Goal: Transaction & Acquisition: Purchase product/service

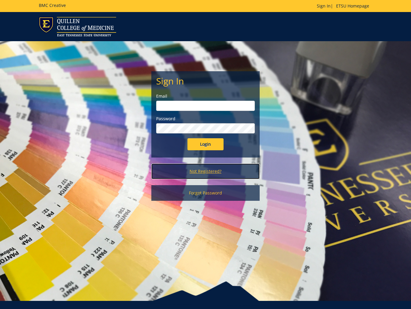
click at [203, 170] on link "Not Registered?" at bounding box center [205, 172] width 108 height 16
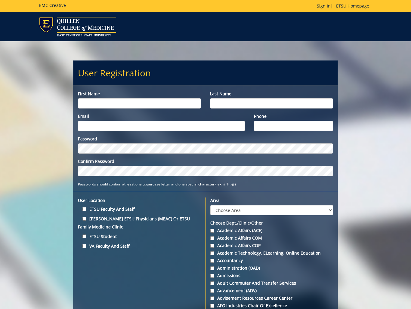
drag, startPoint x: 115, startPoint y: 103, endPoint x: 143, endPoint y: 115, distance: 30.0
click at [115, 103] on input "First name" at bounding box center [139, 103] width 123 height 10
type input "Katie"
type input "Ries"
type input "rieskd@etsu.edu"
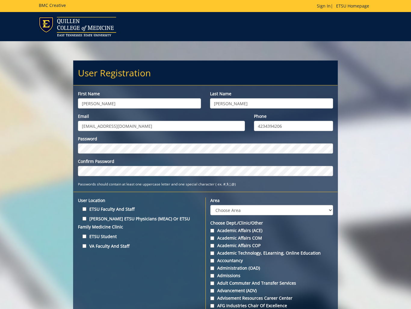
type input "4234394206"
click at [84, 210] on input "ETSU Faculty and Staff" at bounding box center [84, 209] width 4 height 4
checkbox input "true"
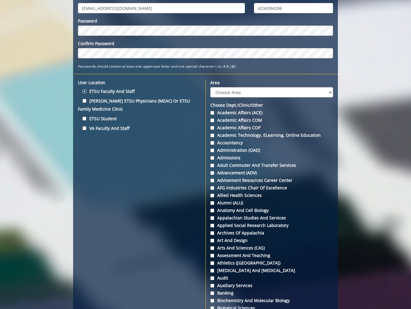
scroll to position [124, 0]
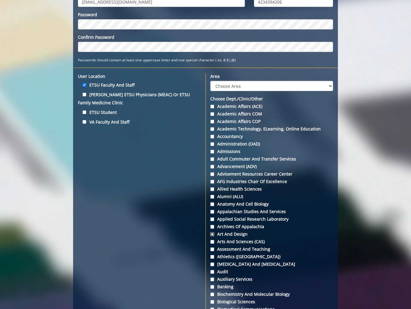
click at [213, 235] on input "Art and Design" at bounding box center [212, 234] width 4 height 4
checkbox input "true"
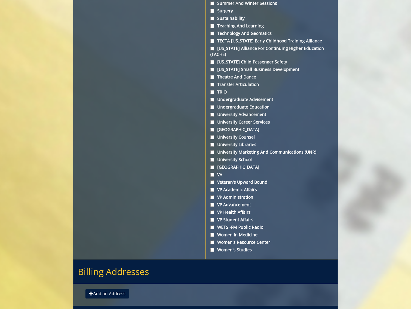
scroll to position [2201, 0]
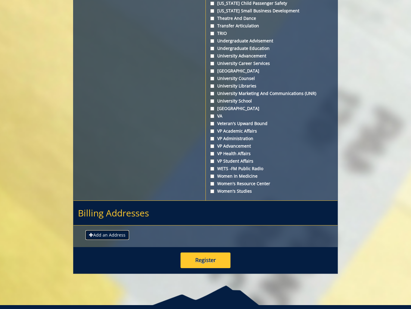
click at [107, 230] on button "Add an Address" at bounding box center [107, 235] width 44 height 10
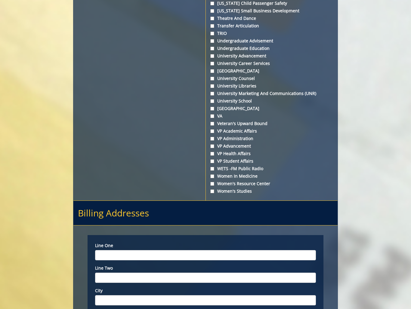
click at [121, 250] on input "Line one" at bounding box center [205, 255] width 221 height 10
type input "Art & Design"
type input "P"
click at [127, 250] on input "Art & Design" at bounding box center [205, 255] width 221 height 10
click at [126, 250] on input "Art & Design" at bounding box center [205, 255] width 221 height 10
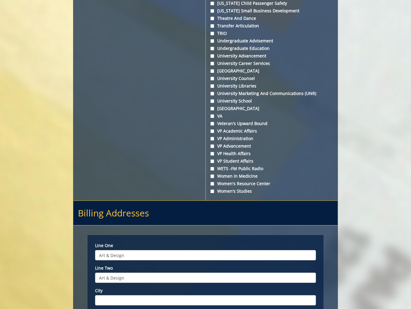
click at [125, 250] on input "Art & Design" at bounding box center [205, 255] width 221 height 10
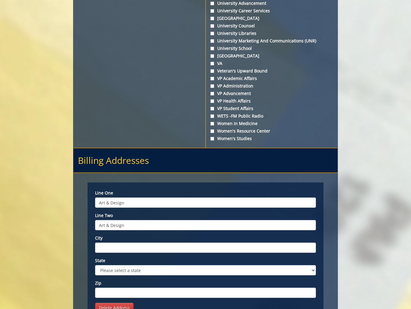
scroll to position [2258, 0]
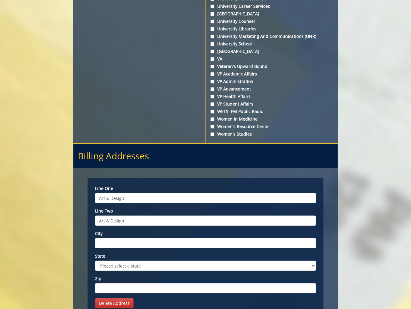
click at [118, 216] on input "Art & Design" at bounding box center [205, 221] width 221 height 10
type input "PO Box 70708"
type input "Johnson City"
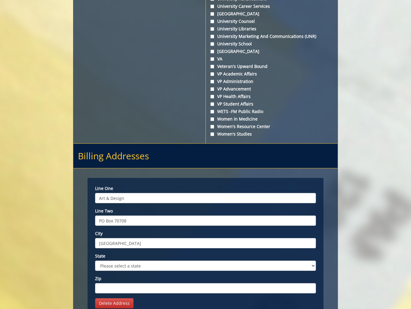
select select "1"
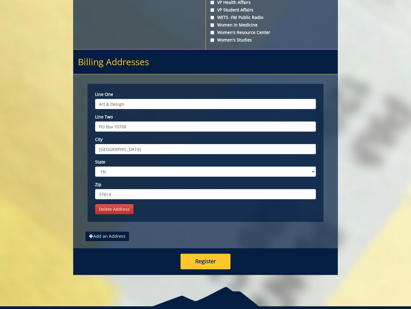
scroll to position [2353, 0]
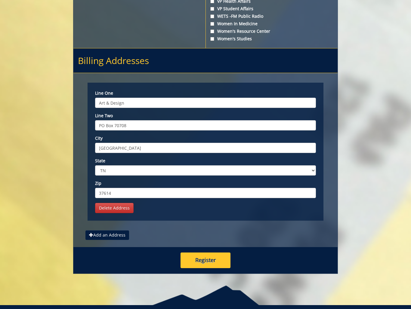
type input "37614"
click at [208, 253] on button "Register" at bounding box center [205, 261] width 50 height 16
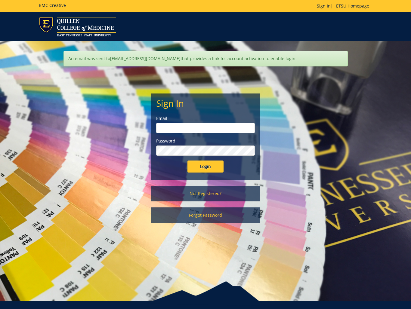
click at [197, 126] on input "email" at bounding box center [205, 128] width 99 height 10
click at [194, 129] on input "email" at bounding box center [205, 128] width 99 height 10
type input "[EMAIL_ADDRESS][DOMAIN_NAME]"
click at [187, 161] on input "Login" at bounding box center [205, 167] width 36 height 12
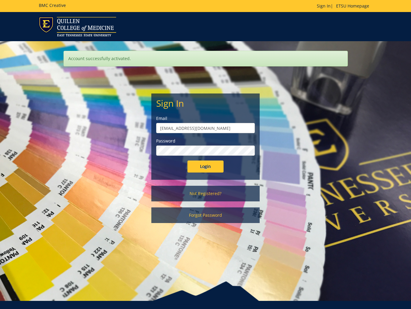
click at [187, 161] on input "Login" at bounding box center [205, 167] width 36 height 12
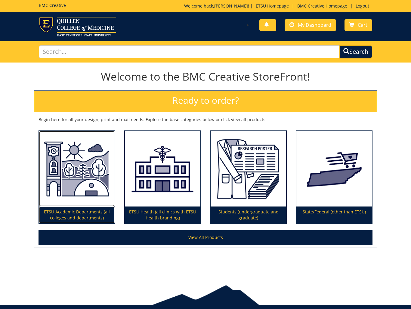
click at [84, 217] on p "ETSU Academic Departments (all colleges and departments)" at bounding box center [76, 215] width 75 height 17
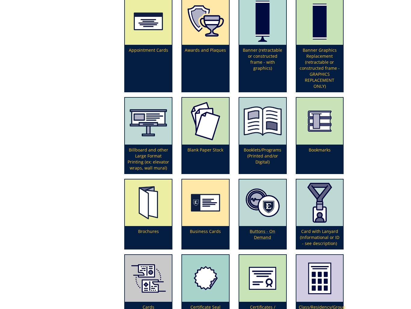
scroll to position [185, 0]
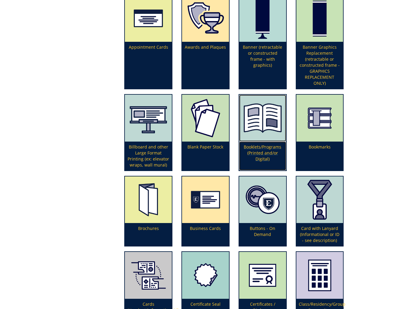
click at [263, 147] on p "Booklets/Programs (Printed and/or Digital)" at bounding box center [262, 156] width 47 height 29
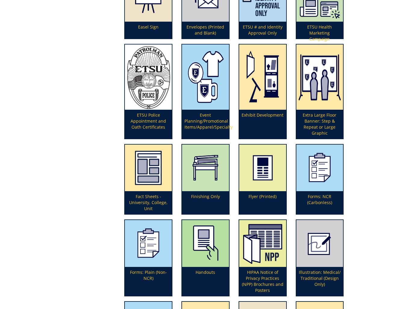
scroll to position [614, 0]
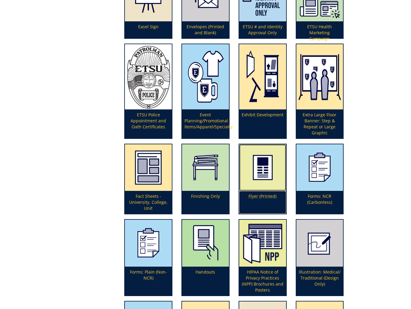
click at [258, 196] on p "Flyer (Printed)" at bounding box center [262, 202] width 47 height 23
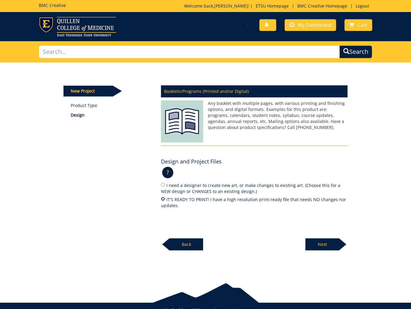
click at [163, 198] on input "IT'S READY TO PRINT! I have a high resolution print-ready file that needs NO ch…" at bounding box center [163, 199] width 4 height 4
radio input "true"
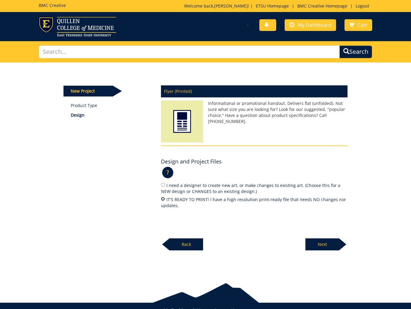
drag, startPoint x: 163, startPoint y: 198, endPoint x: 176, endPoint y: 204, distance: 15.0
click at [162, 199] on input "IT'S READY TO PRINT! I have a high resolution print-ready file that needs NO ch…" at bounding box center [163, 199] width 4 height 4
radio input "true"
click at [324, 243] on p "Next" at bounding box center [322, 244] width 34 height 12
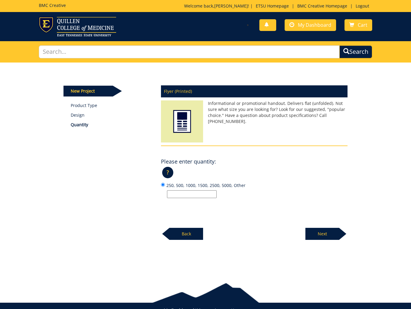
click at [182, 194] on input "250, 500, 1000, 1500, 2500, 5000, Other" at bounding box center [192, 194] width 50 height 8
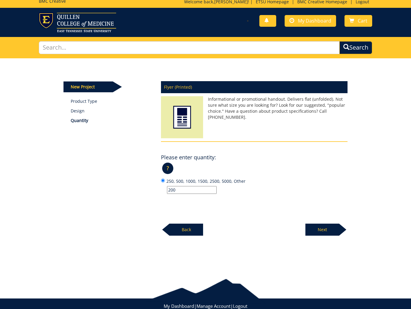
type input "200"
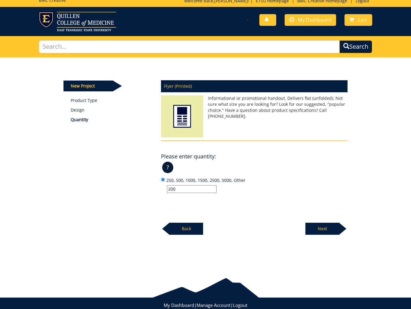
click at [321, 229] on p "Next" at bounding box center [322, 229] width 34 height 12
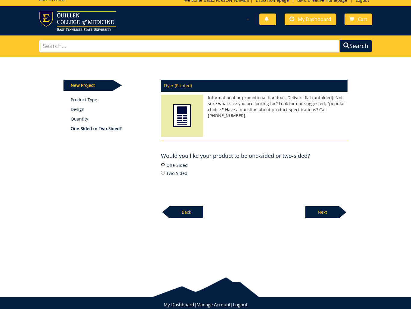
drag, startPoint x: 164, startPoint y: 164, endPoint x: 163, endPoint y: 171, distance: 7.3
click at [163, 164] on input "One-Sided" at bounding box center [163, 165] width 4 height 4
radio input "true"
click at [326, 212] on p "Next" at bounding box center [322, 212] width 34 height 12
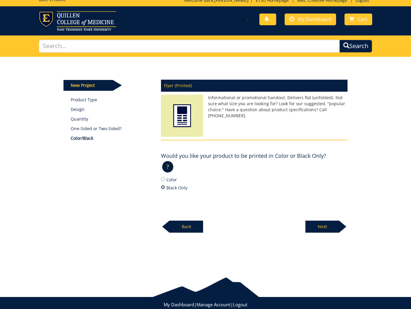
click at [164, 187] on input "Black Only" at bounding box center [163, 187] width 4 height 4
radio input "true"
click at [323, 226] on p "Next" at bounding box center [322, 227] width 34 height 12
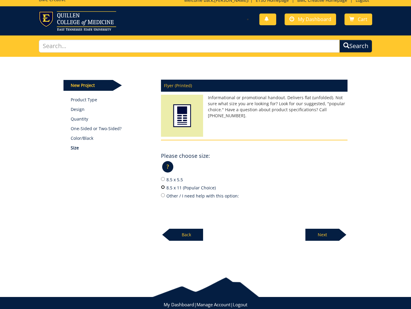
click at [163, 188] on input "8.5 x 11 (Popular Choice)" at bounding box center [163, 187] width 4 height 4
radio input "true"
click at [328, 234] on p "Next" at bounding box center [322, 235] width 34 height 12
